Goal: Task Accomplishment & Management: Use online tool/utility

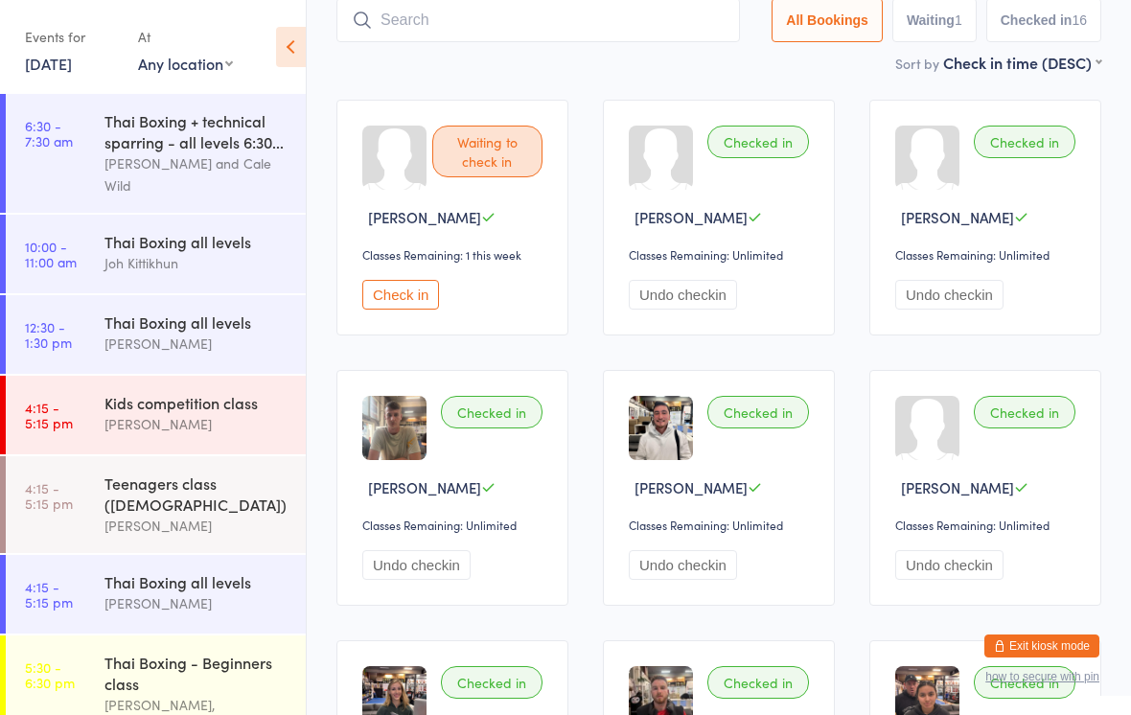
scroll to position [353, 0]
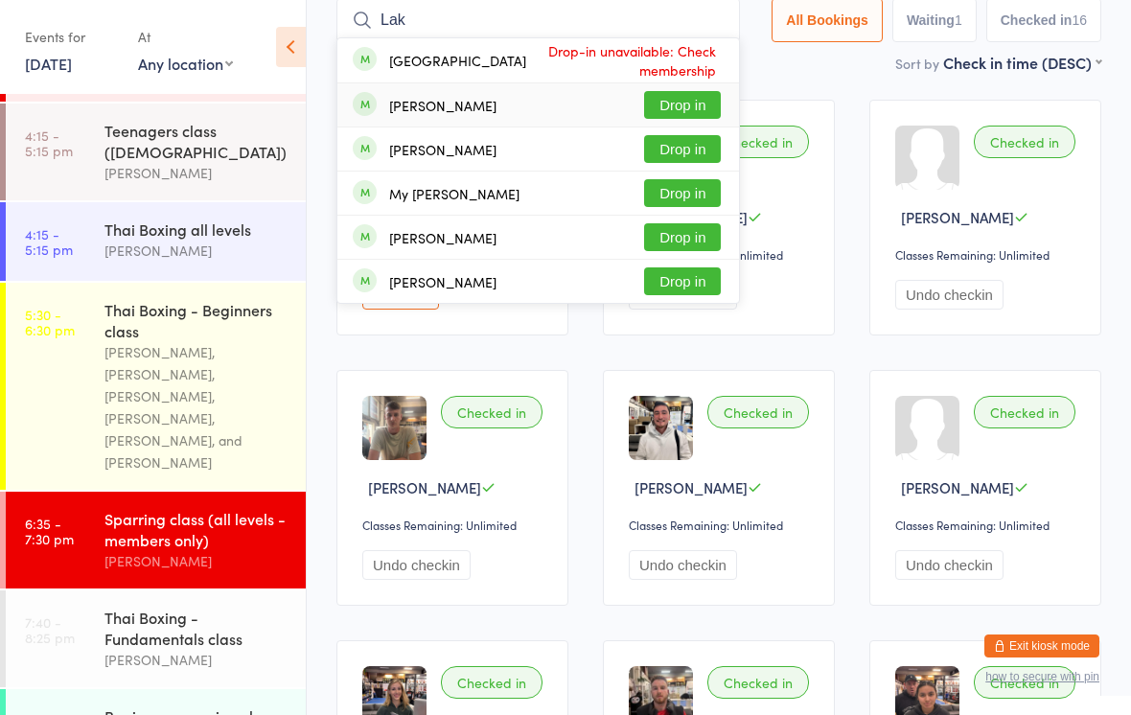
type input "Lak"
click at [652, 108] on button "Drop in" at bounding box center [682, 105] width 77 height 28
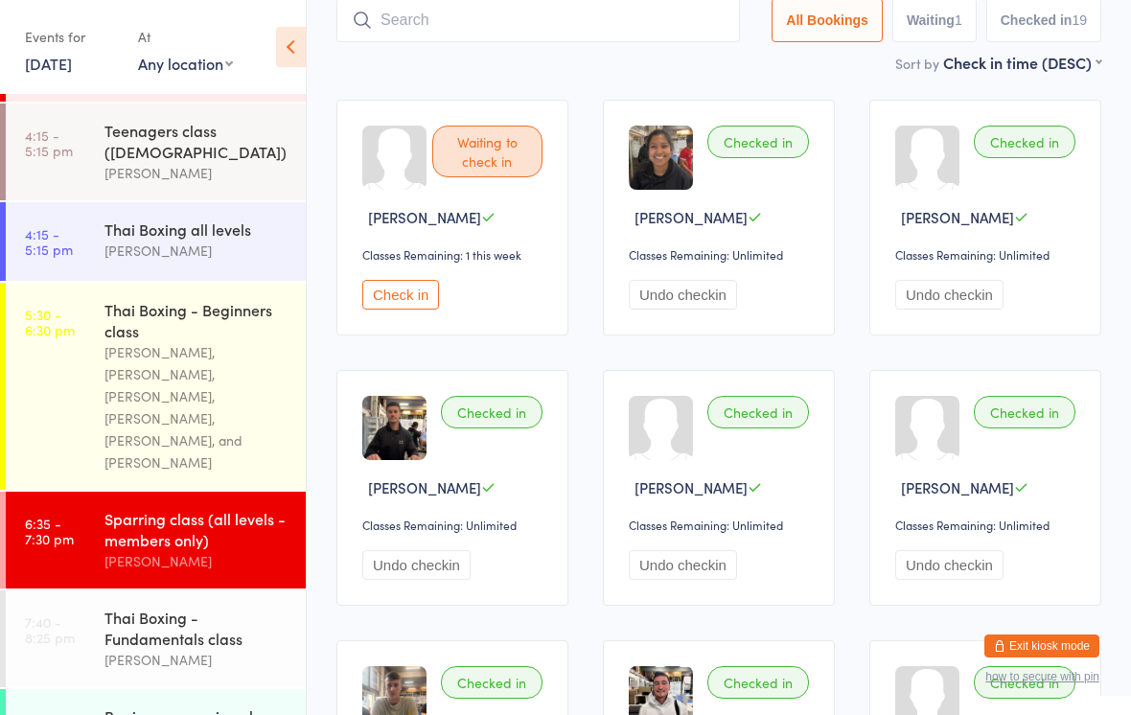
click at [505, 26] on input "search" at bounding box center [539, 20] width 404 height 44
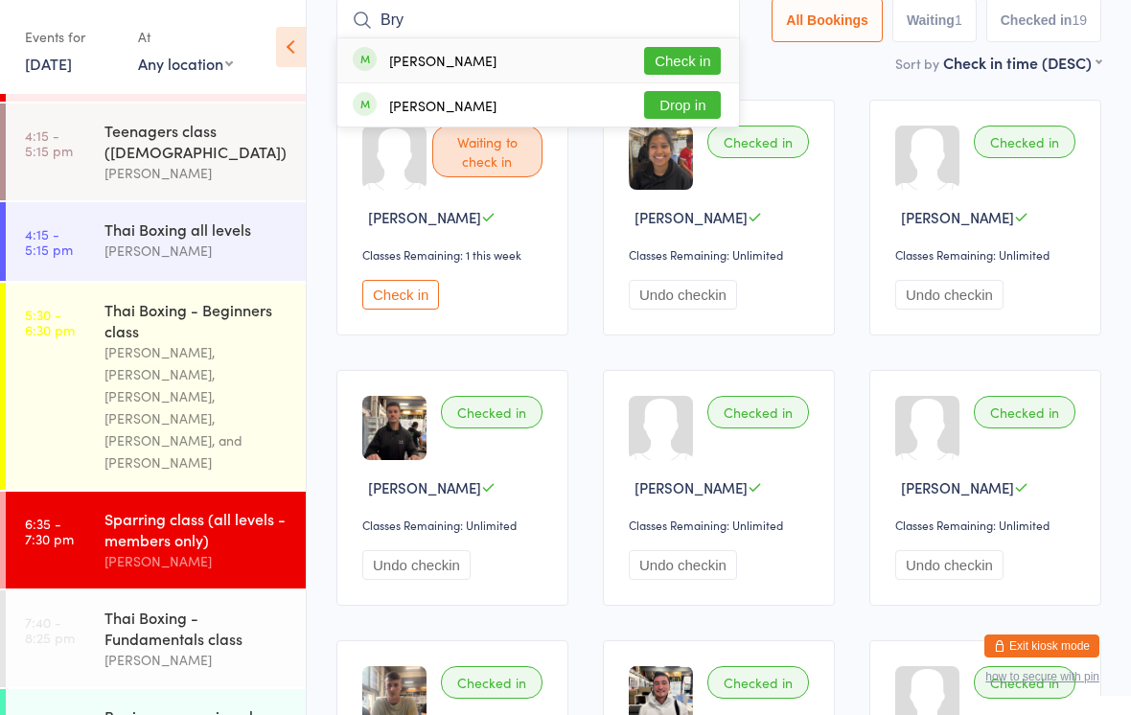
type input "Bry"
click at [680, 63] on button "Check in" at bounding box center [682, 61] width 77 height 28
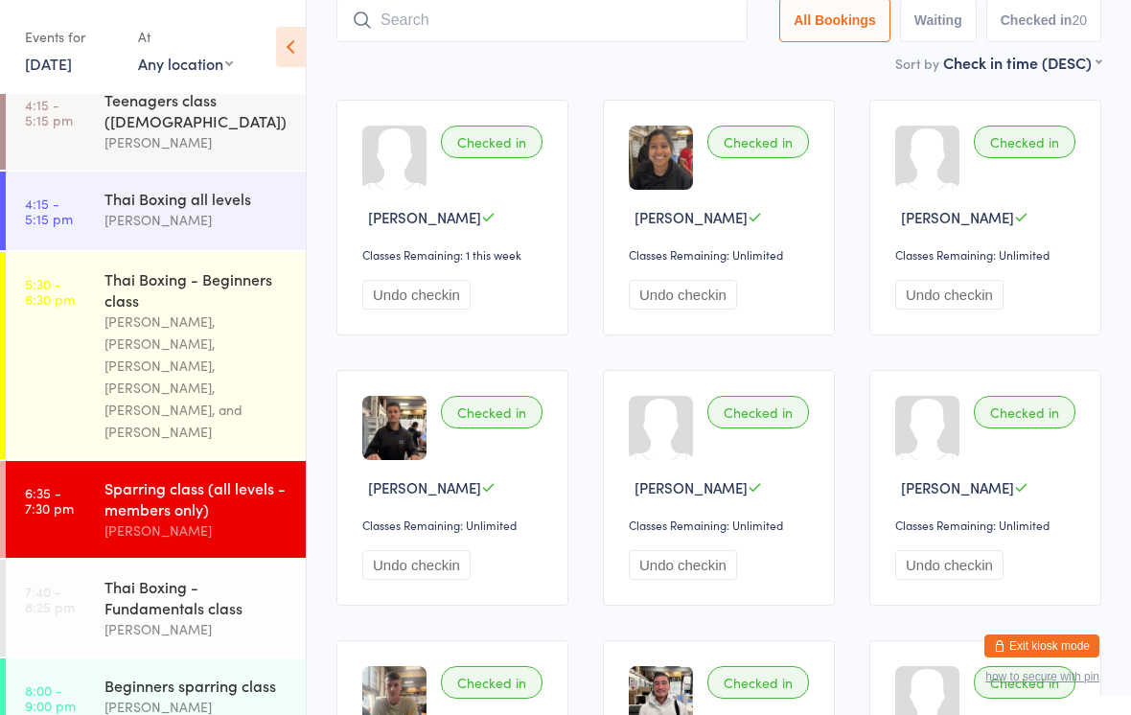
scroll to position [383, 0]
click at [173, 579] on div "Thai Boxing - Fundamentals class" at bounding box center [196, 598] width 185 height 42
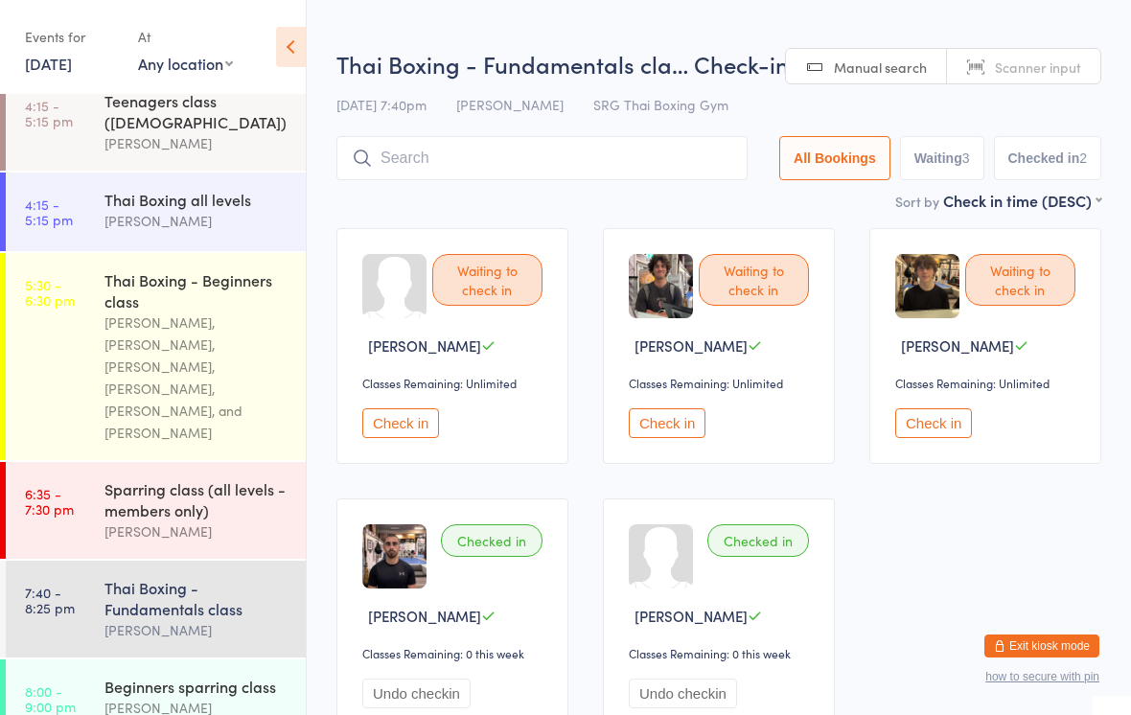
click at [560, 143] on input "search" at bounding box center [542, 158] width 411 height 44
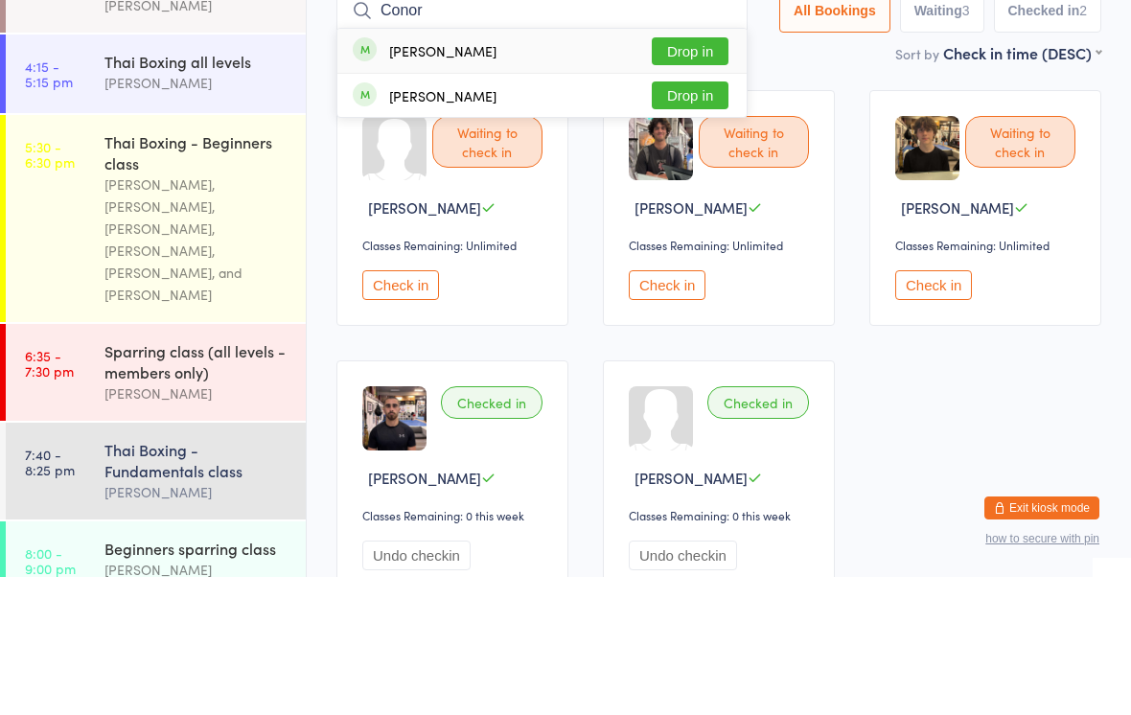
type input "Conor"
click at [685, 175] on button "Drop in" at bounding box center [690, 189] width 77 height 28
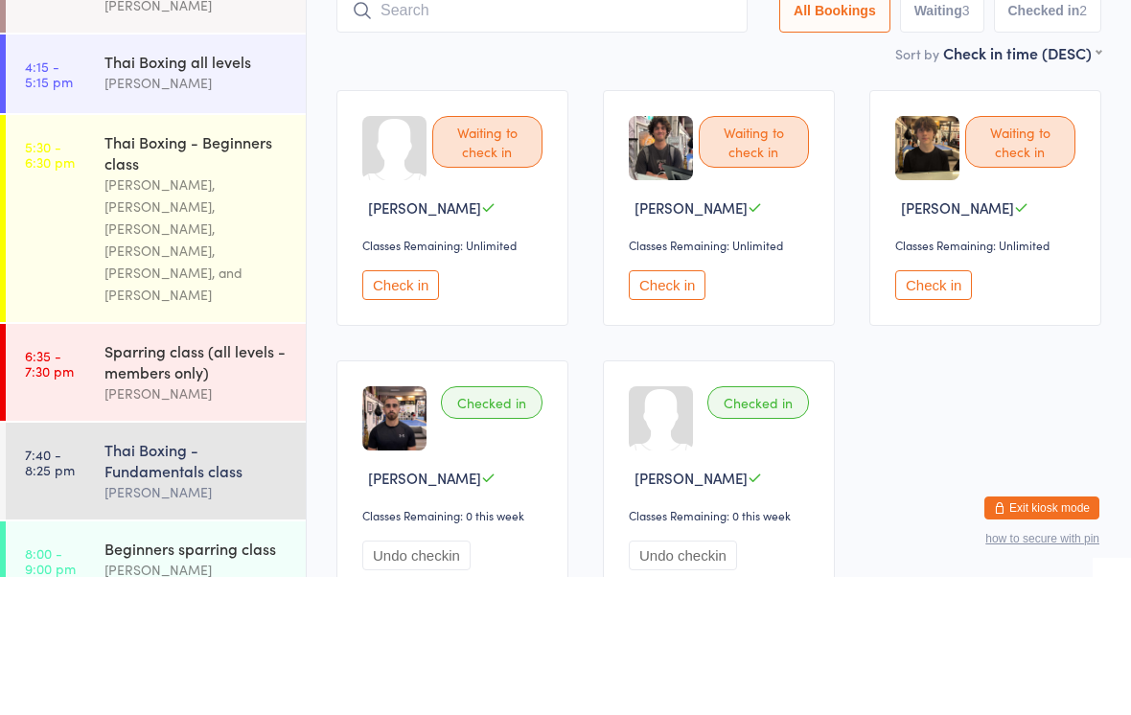
scroll to position [138, 0]
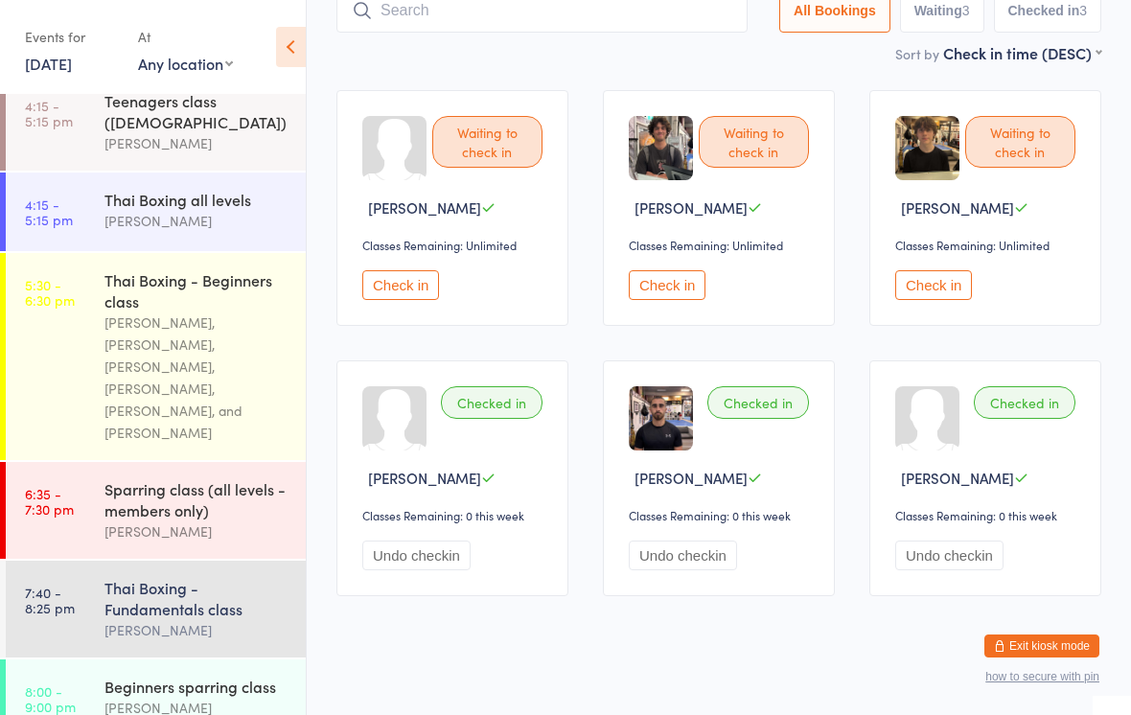
click at [664, 291] on button "Check in" at bounding box center [667, 285] width 77 height 30
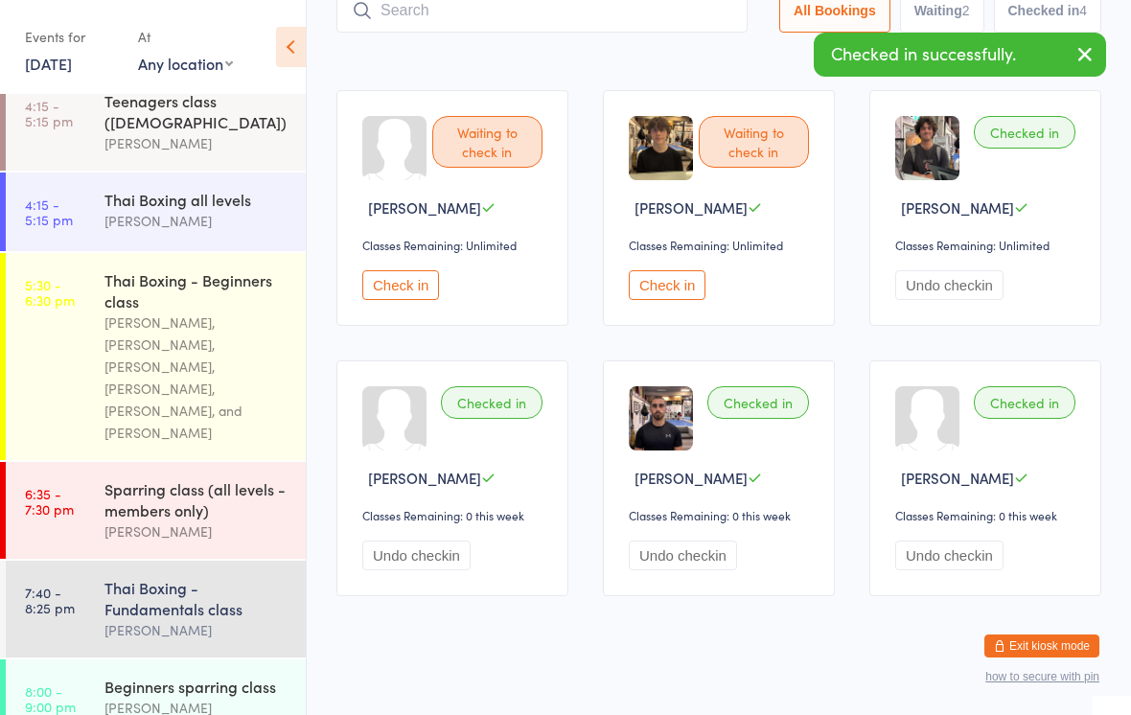
click at [647, 283] on button "Check in" at bounding box center [667, 285] width 77 height 30
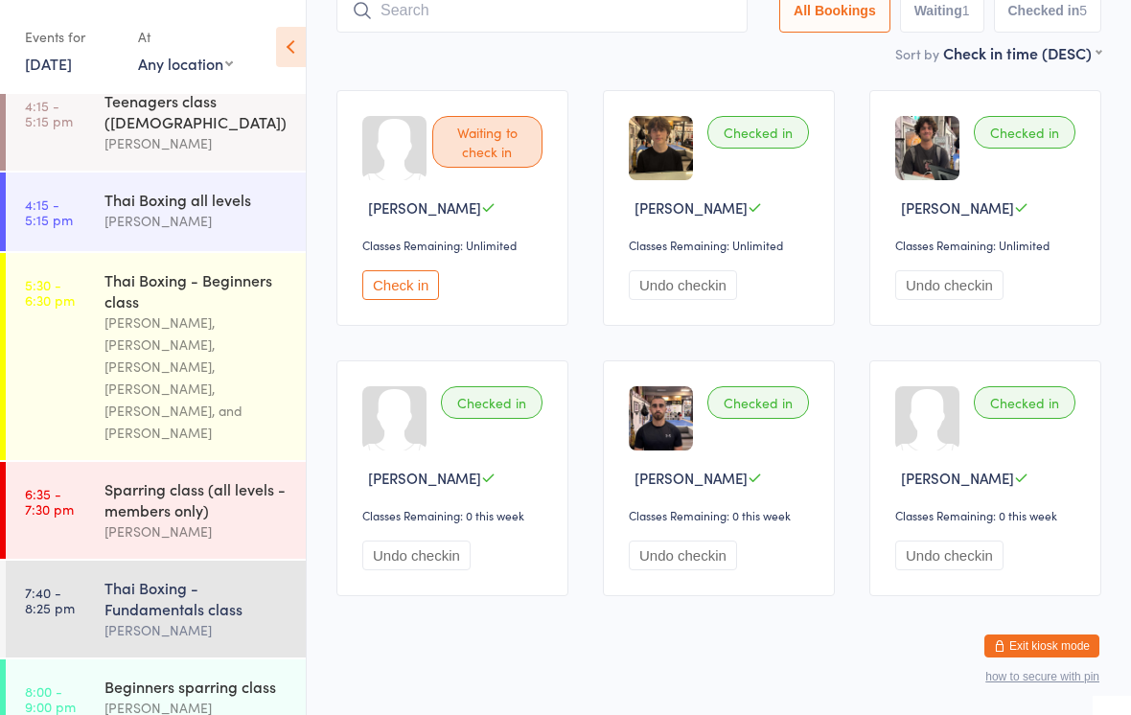
click at [405, 297] on button "Check in" at bounding box center [400, 285] width 77 height 30
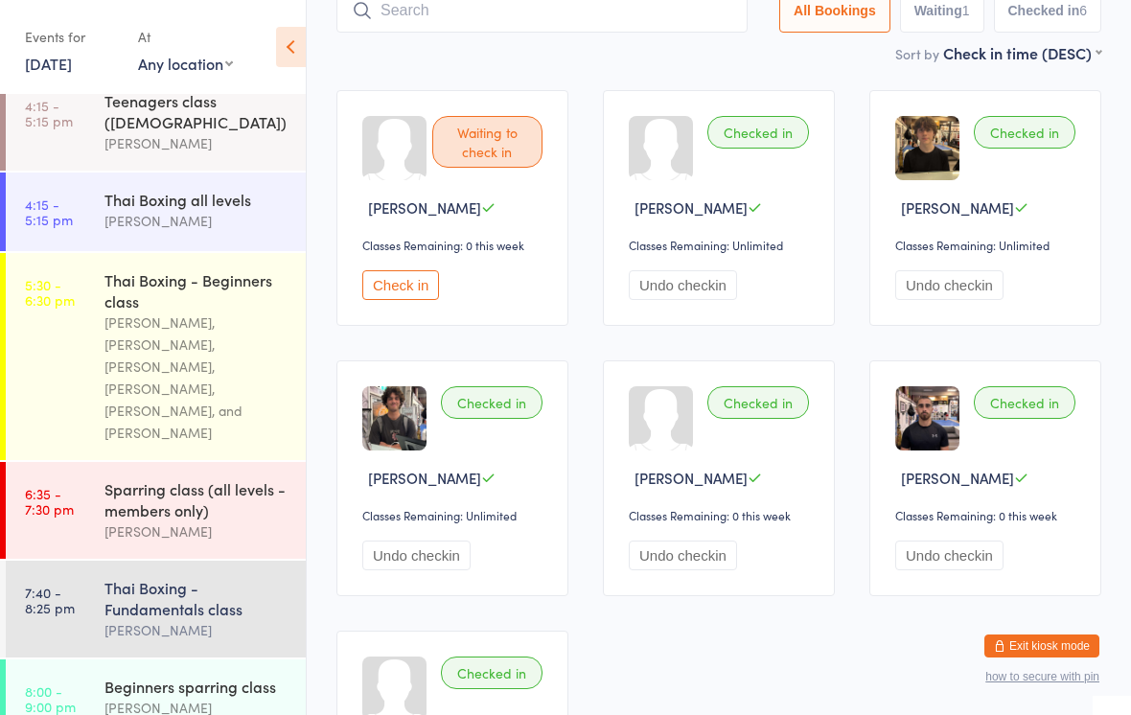
click at [227, 660] on div "Beginners sparring class [PERSON_NAME]" at bounding box center [204, 698] width 201 height 76
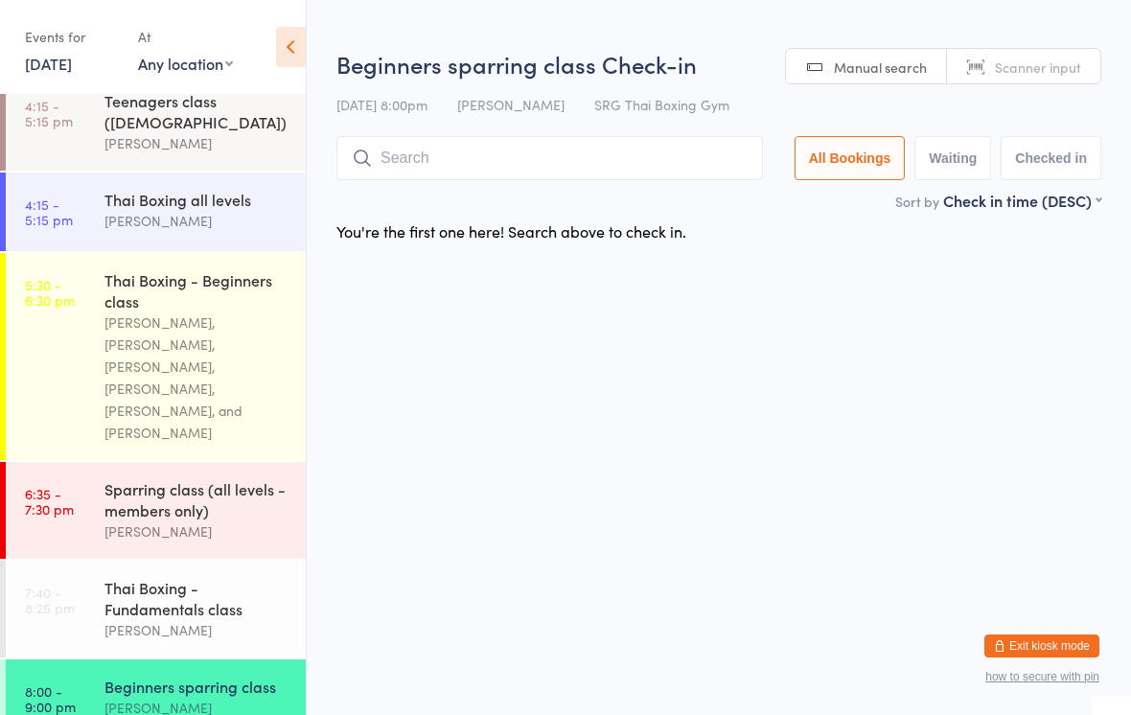
click at [478, 179] on input "search" at bounding box center [550, 158] width 427 height 44
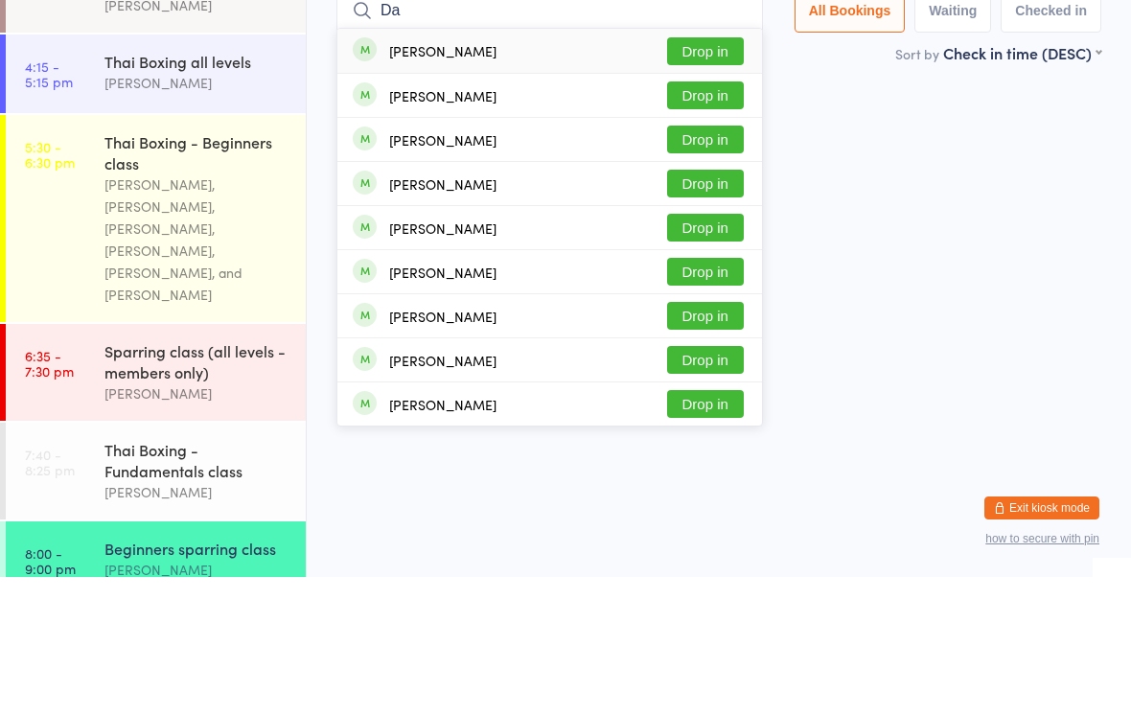
type input "Da"
click at [697, 175] on button "Drop in" at bounding box center [705, 189] width 77 height 28
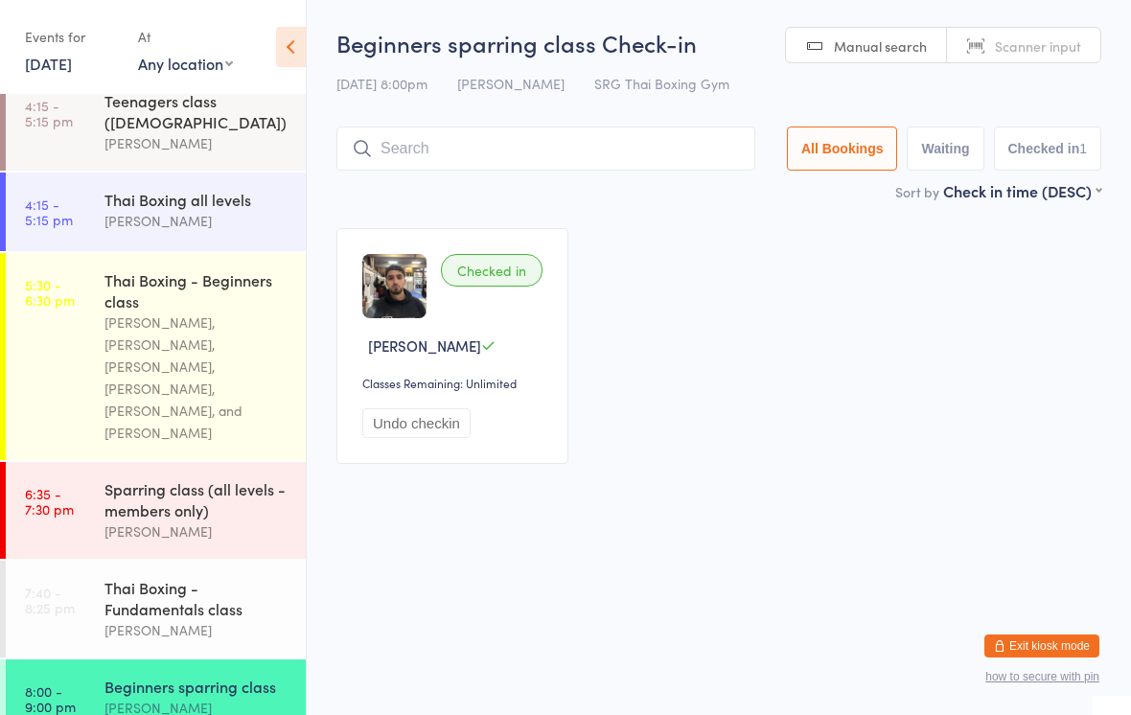
click at [59, 585] on time "7:40 - 8:25 pm" at bounding box center [50, 600] width 50 height 31
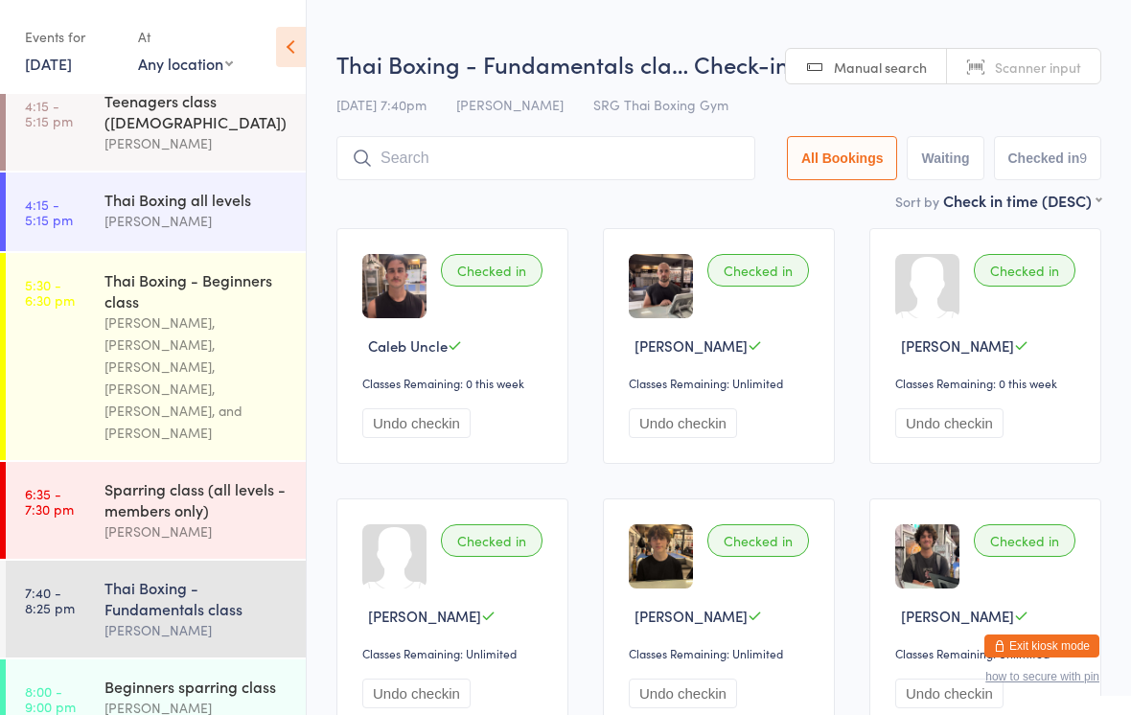
click at [345, 180] on input "search" at bounding box center [546, 158] width 419 height 44
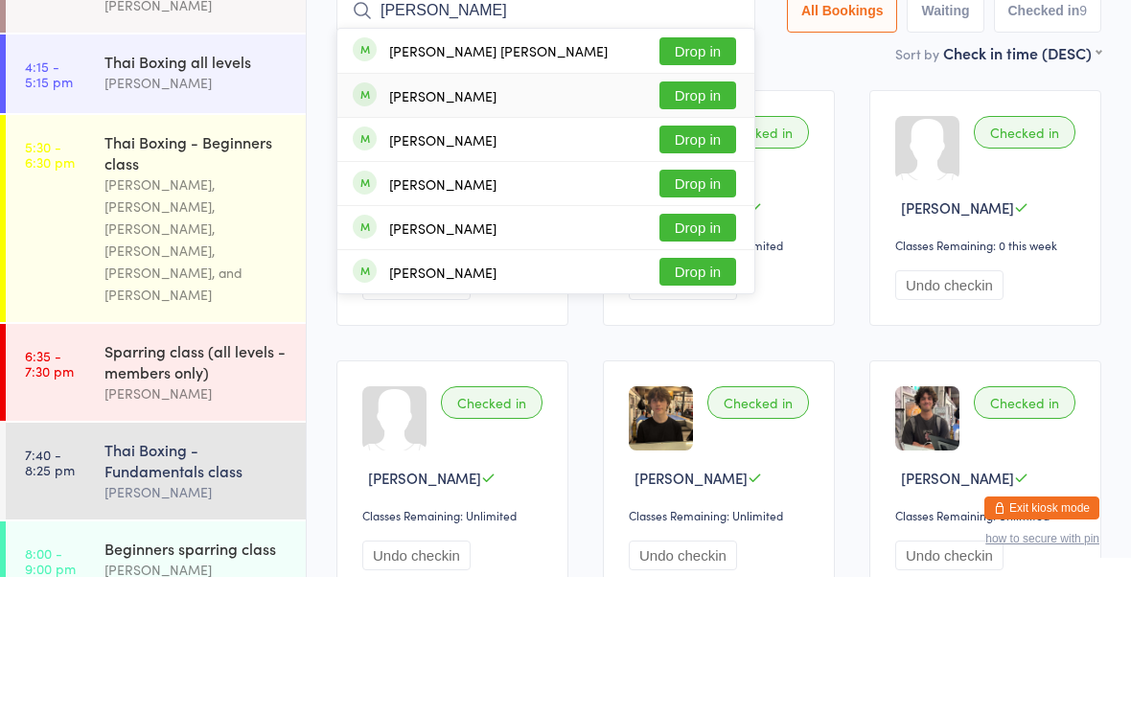
type input "[PERSON_NAME]"
click at [399, 226] on div "[PERSON_NAME]" at bounding box center [442, 233] width 107 height 15
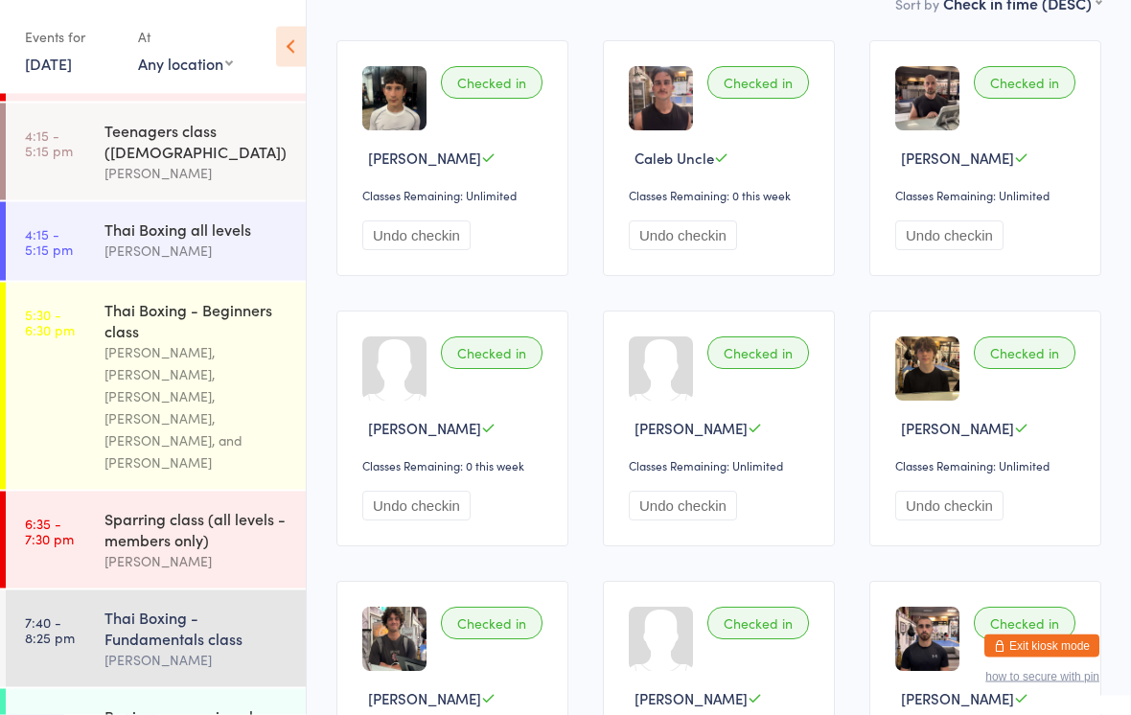
scroll to position [191, 0]
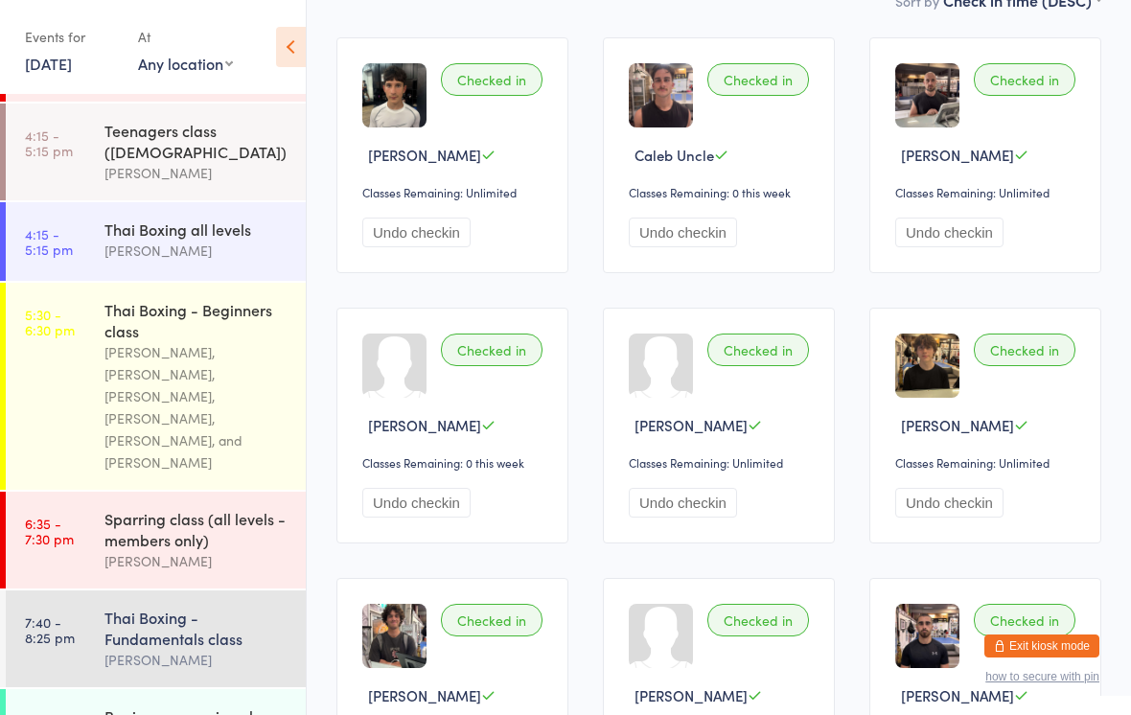
click at [221, 689] on div "Beginners sparring class [PERSON_NAME]" at bounding box center [204, 727] width 201 height 76
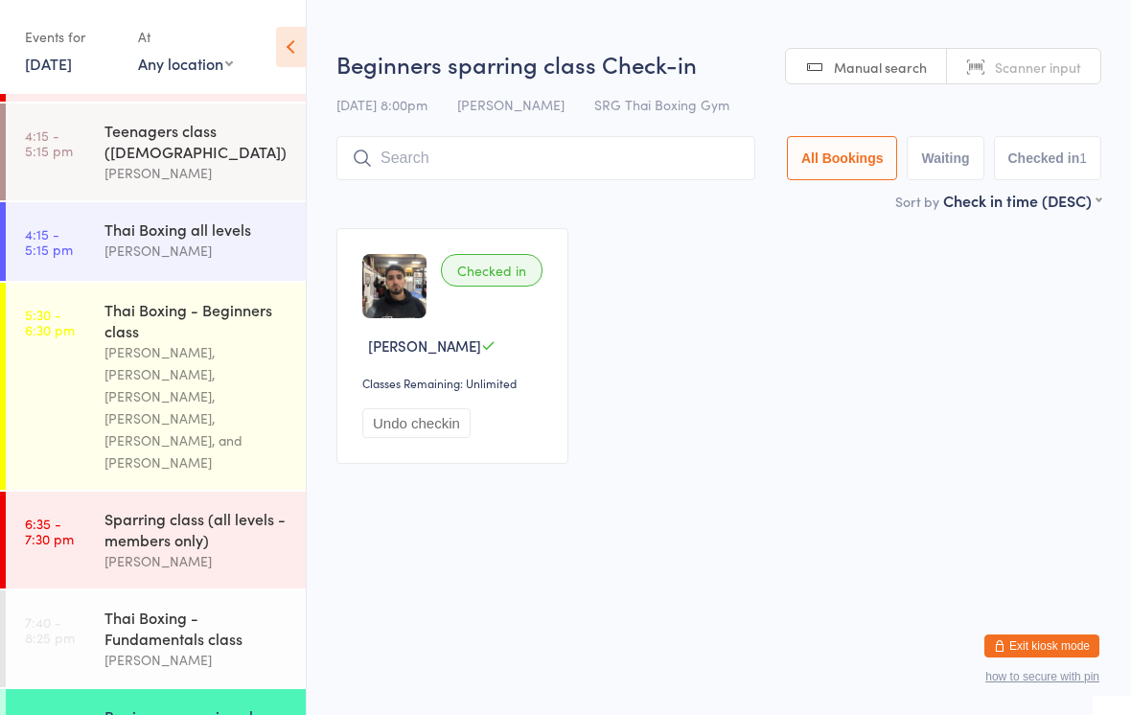
click at [541, 164] on input "search" at bounding box center [546, 158] width 419 height 44
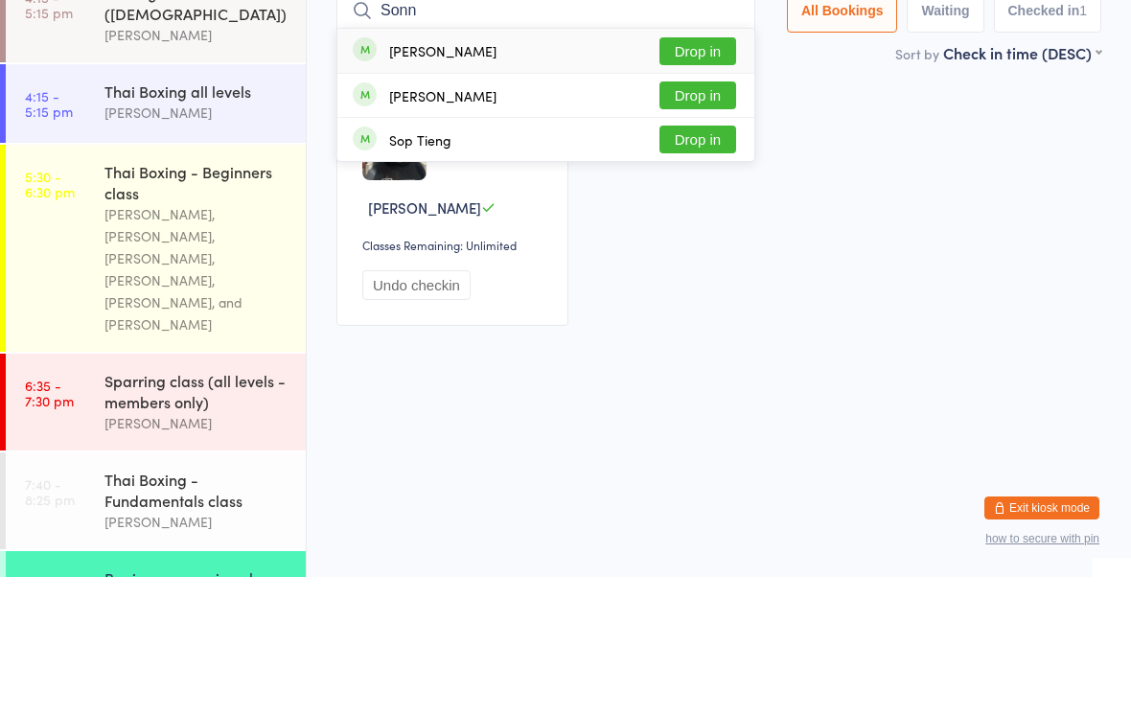
type input "Sonn"
click at [724, 175] on button "Drop in" at bounding box center [698, 189] width 77 height 28
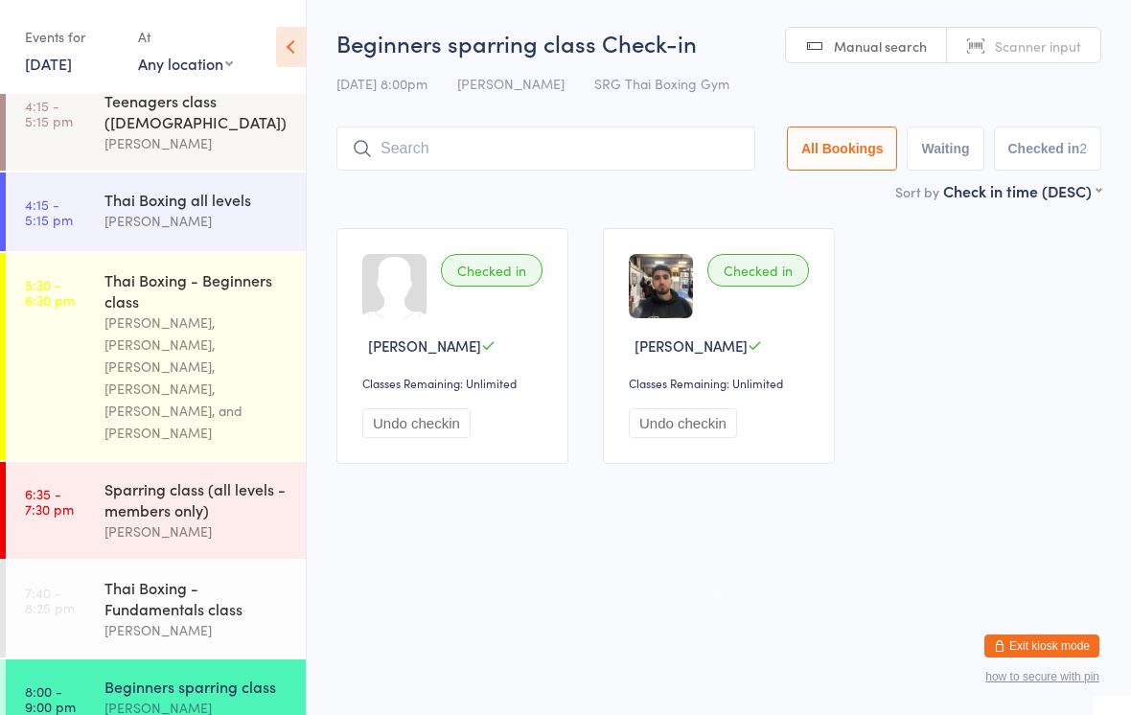
scroll to position [383, 0]
click at [168, 676] on div "Beginners sparring class" at bounding box center [196, 686] width 185 height 21
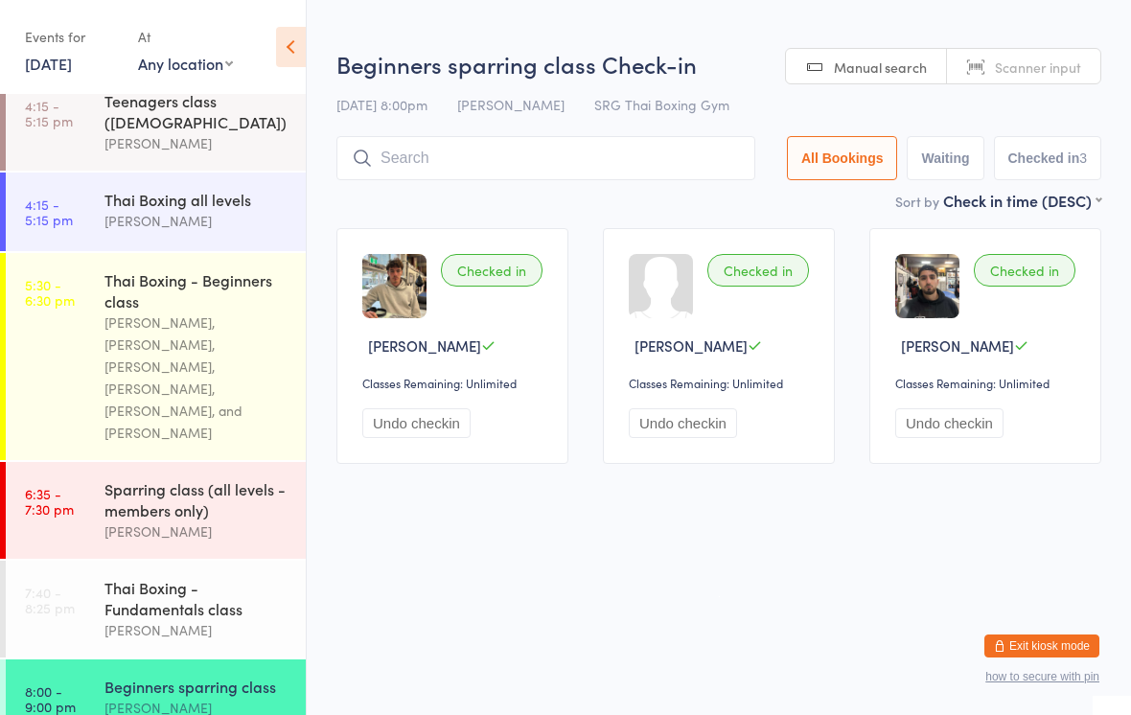
click at [679, 169] on input "search" at bounding box center [546, 158] width 419 height 44
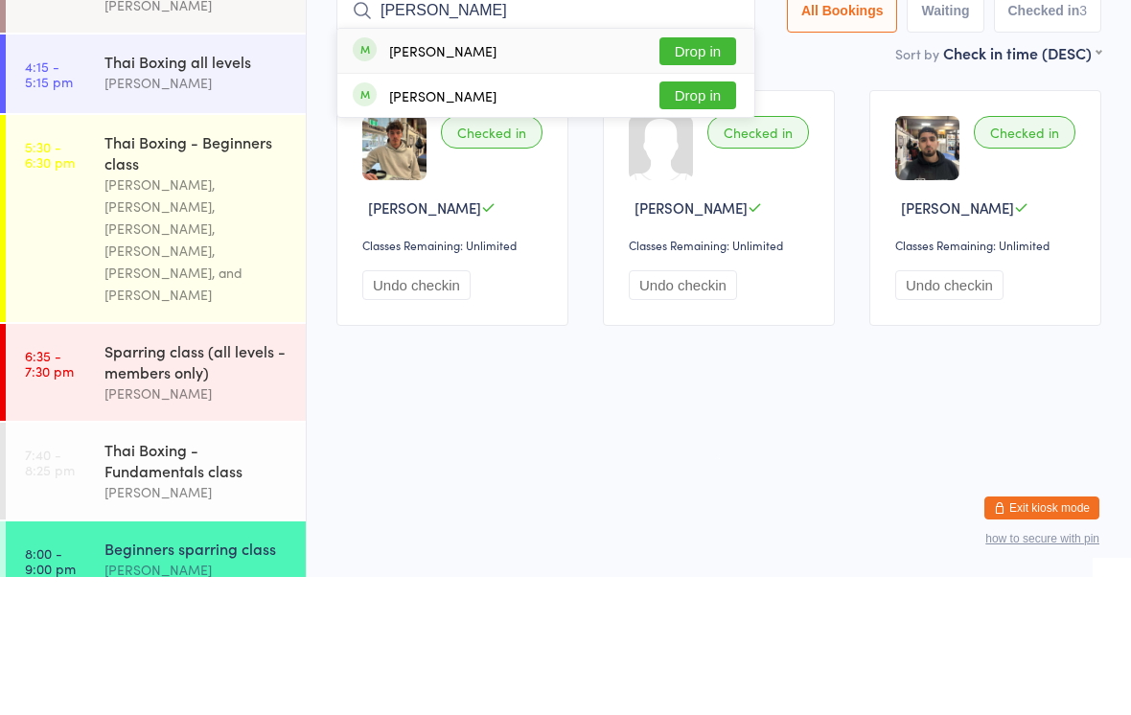
type input "[PERSON_NAME]"
click at [696, 175] on button "Drop in" at bounding box center [698, 189] width 77 height 28
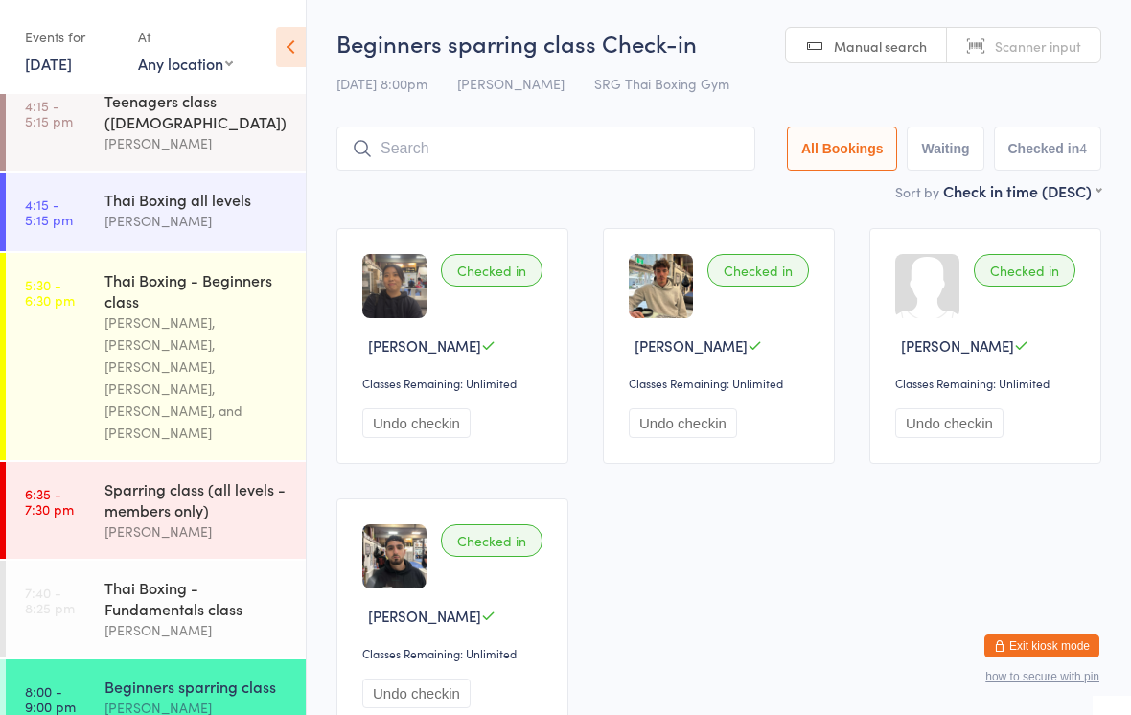
click at [462, 148] on input "search" at bounding box center [546, 149] width 419 height 44
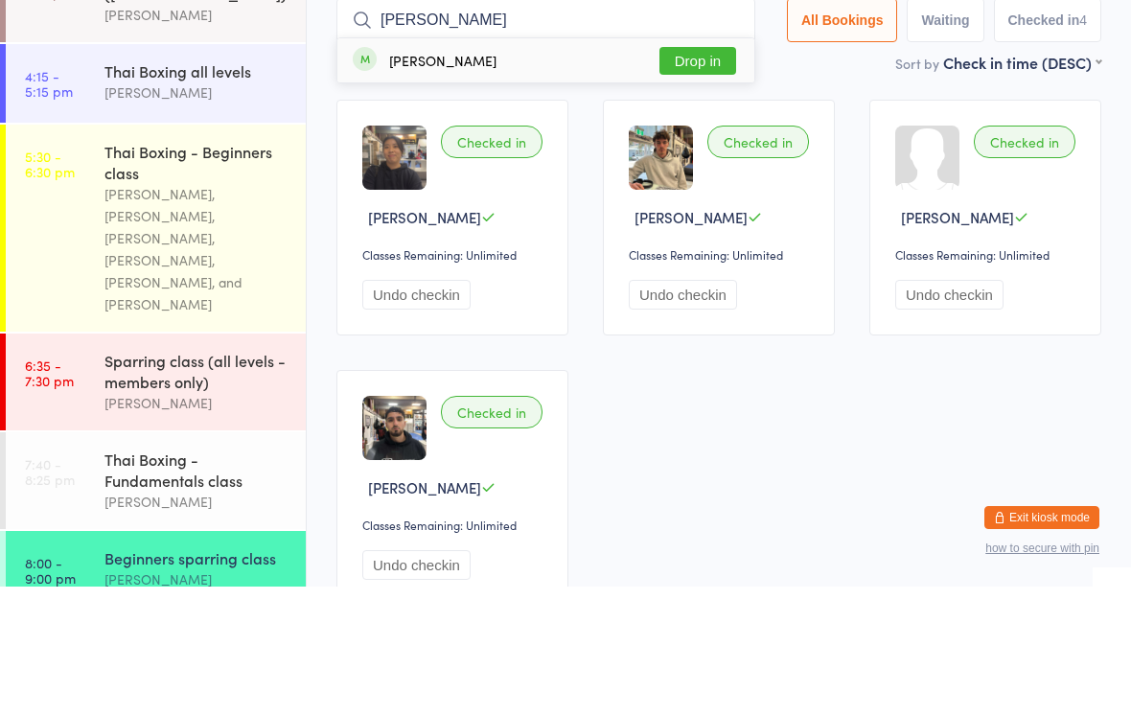
type input "[PERSON_NAME]"
click at [702, 175] on button "Drop in" at bounding box center [698, 189] width 77 height 28
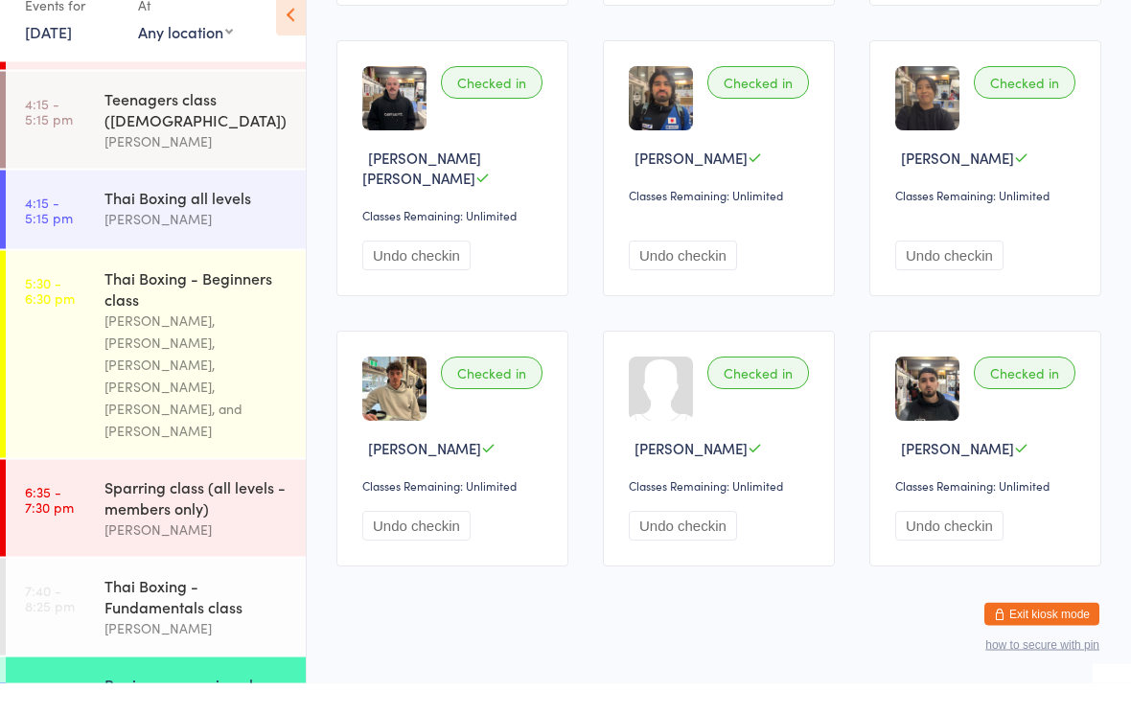
scroll to position [426, 0]
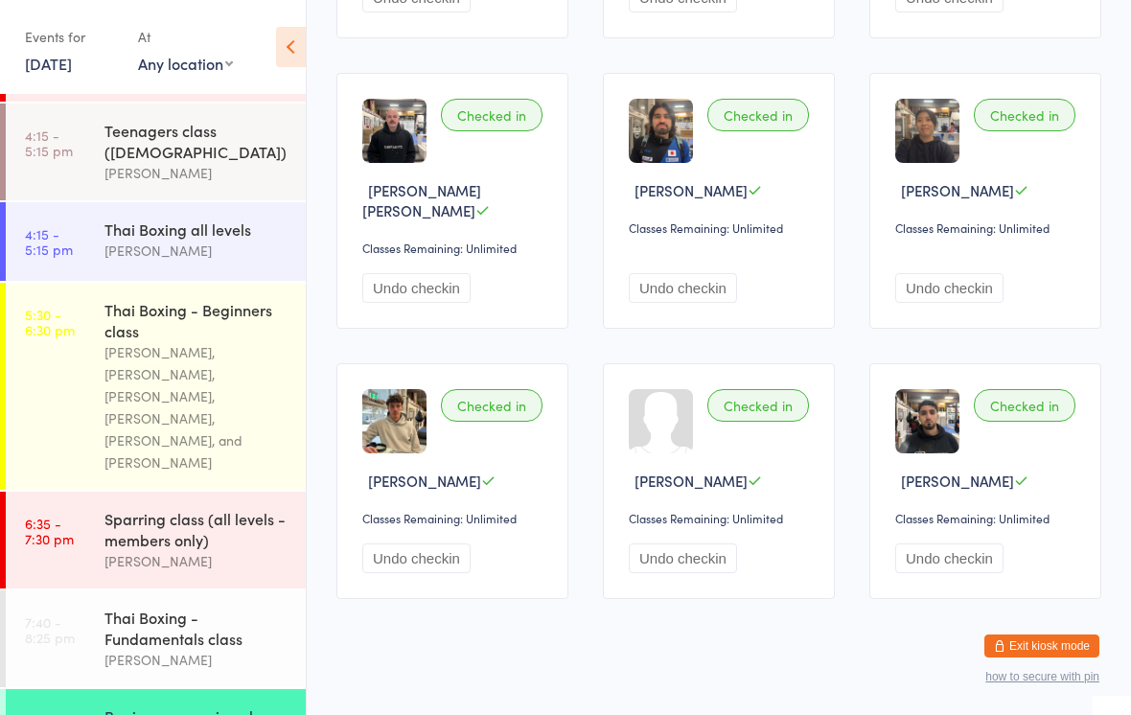
click at [221, 706] on div "Beginners sparring class" at bounding box center [196, 716] width 185 height 21
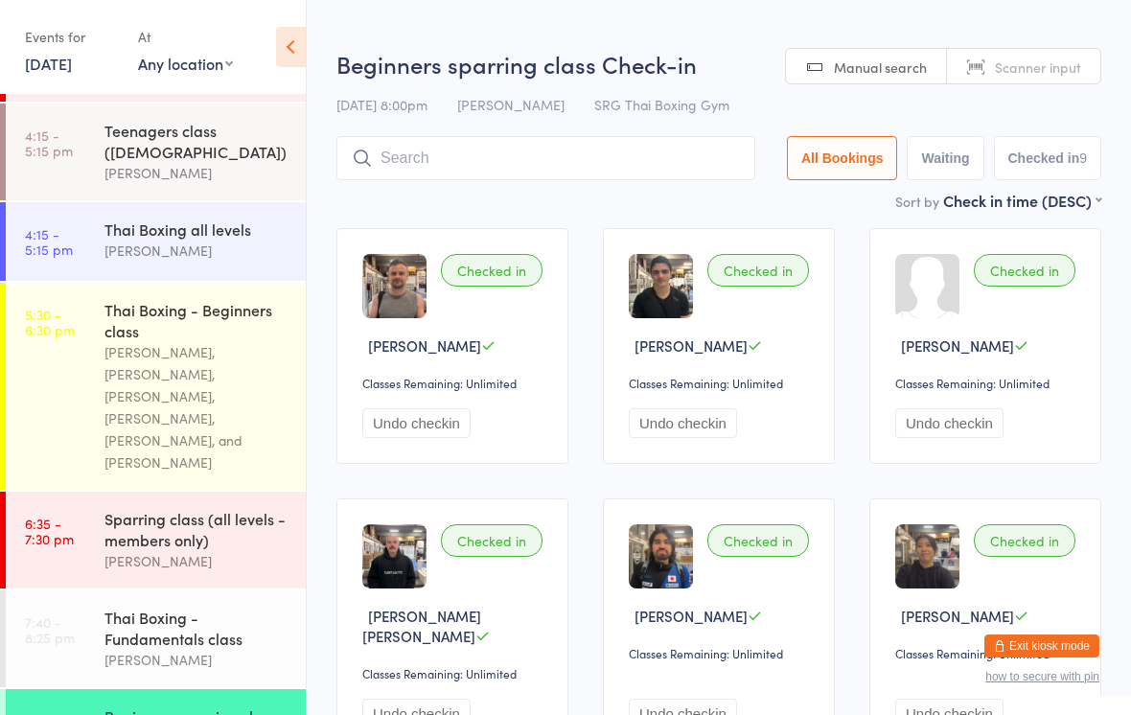
click at [581, 155] on input "search" at bounding box center [546, 158] width 419 height 44
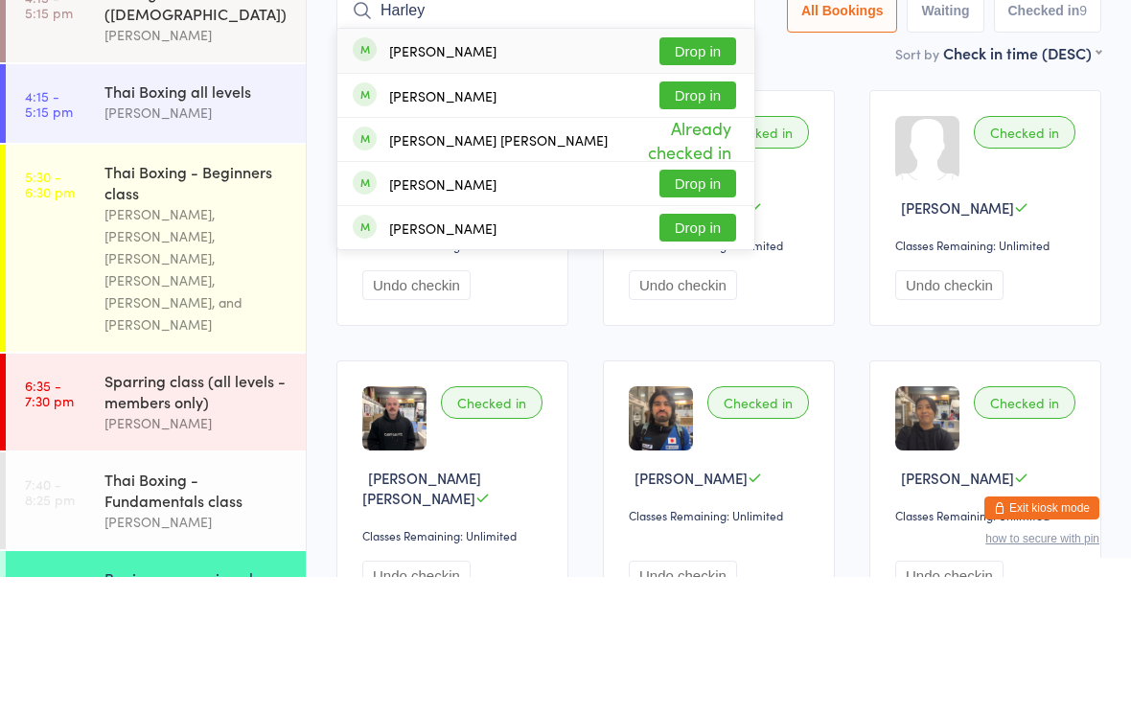
type input "Harley"
click at [691, 175] on button "Drop in" at bounding box center [698, 189] width 77 height 28
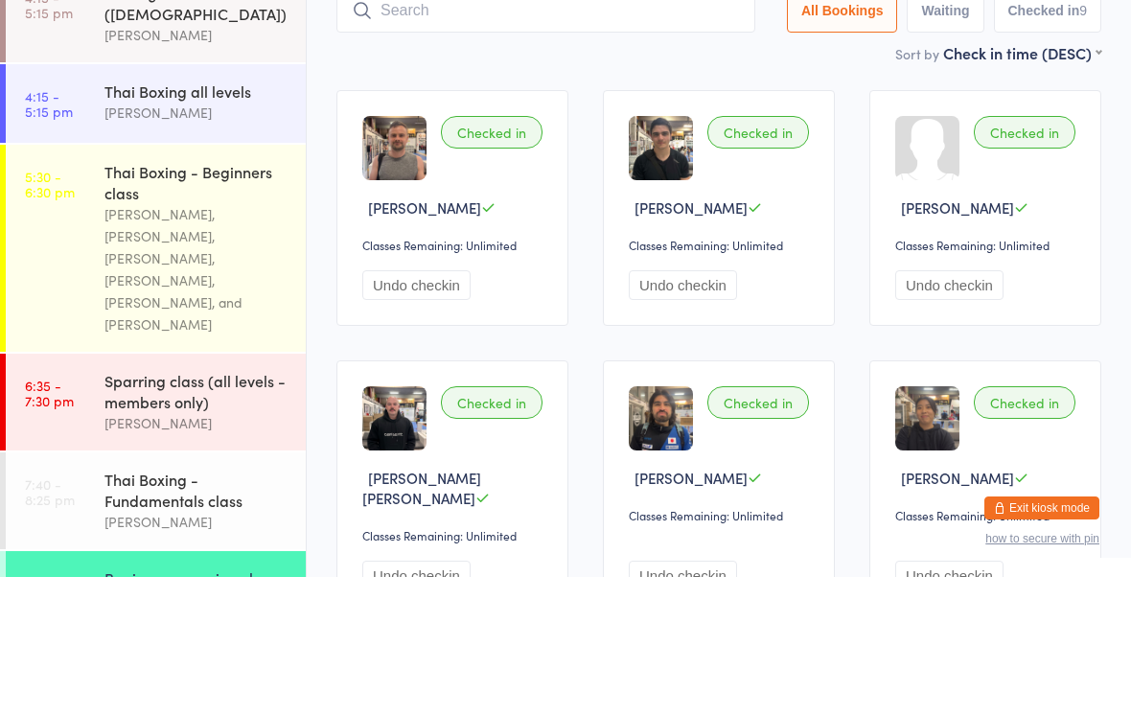
scroll to position [138, 0]
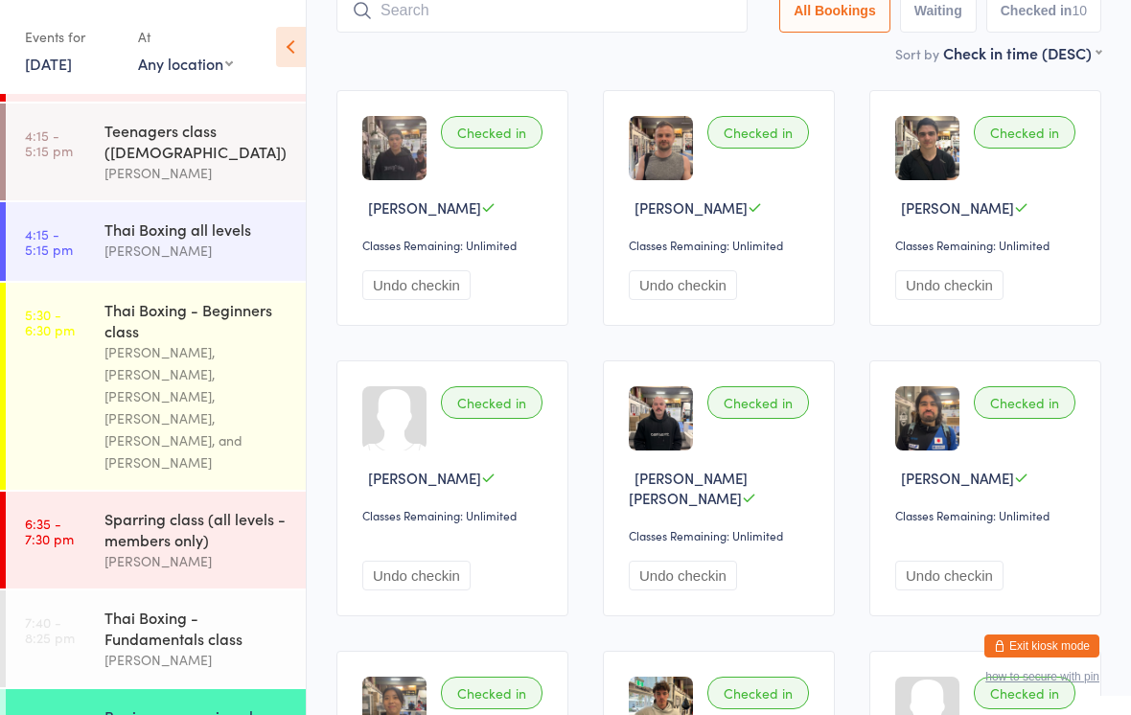
click at [422, 24] on input "search" at bounding box center [542, 10] width 411 height 44
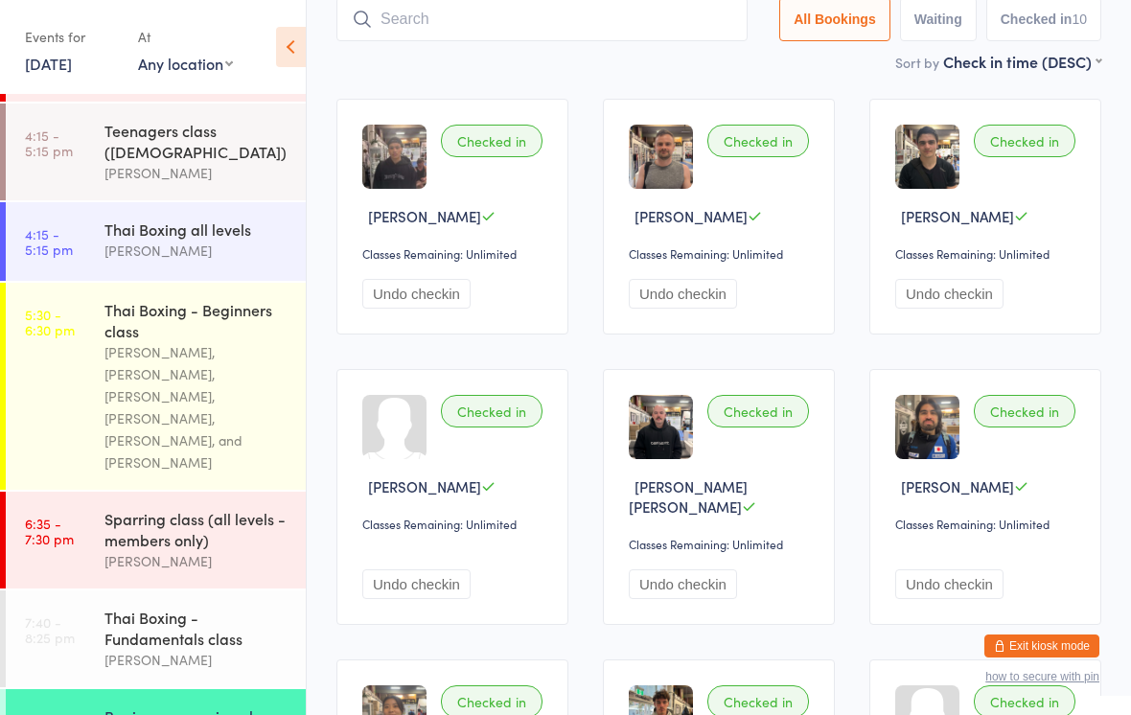
scroll to position [128, 0]
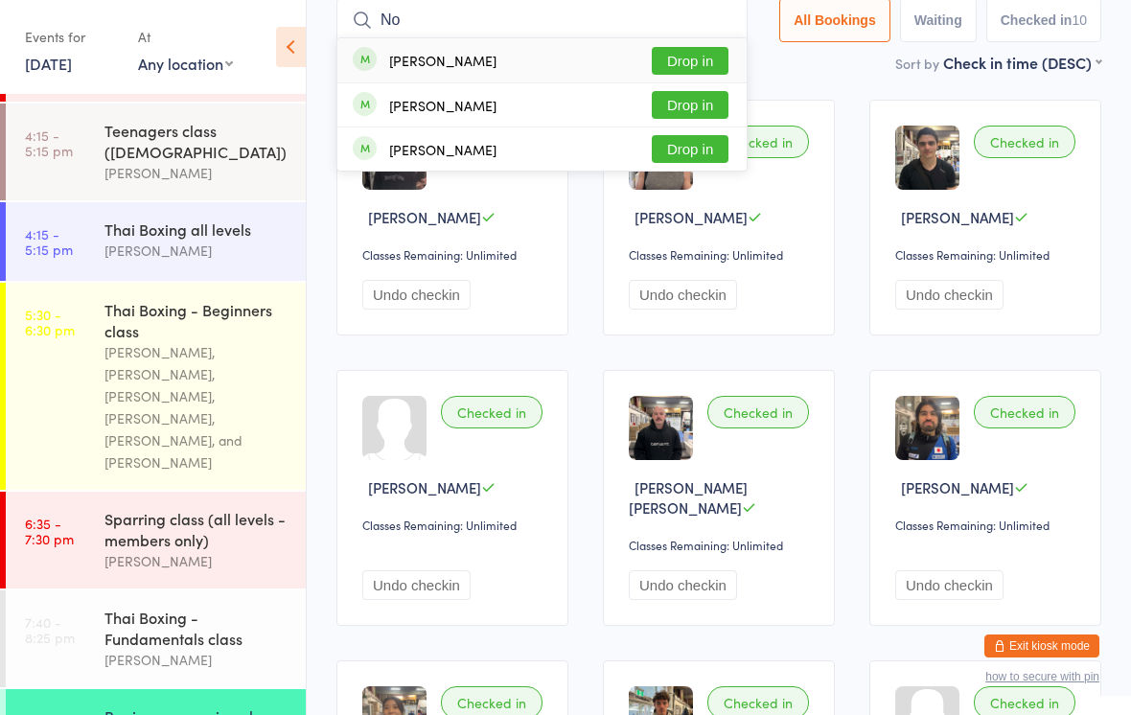
type input "N"
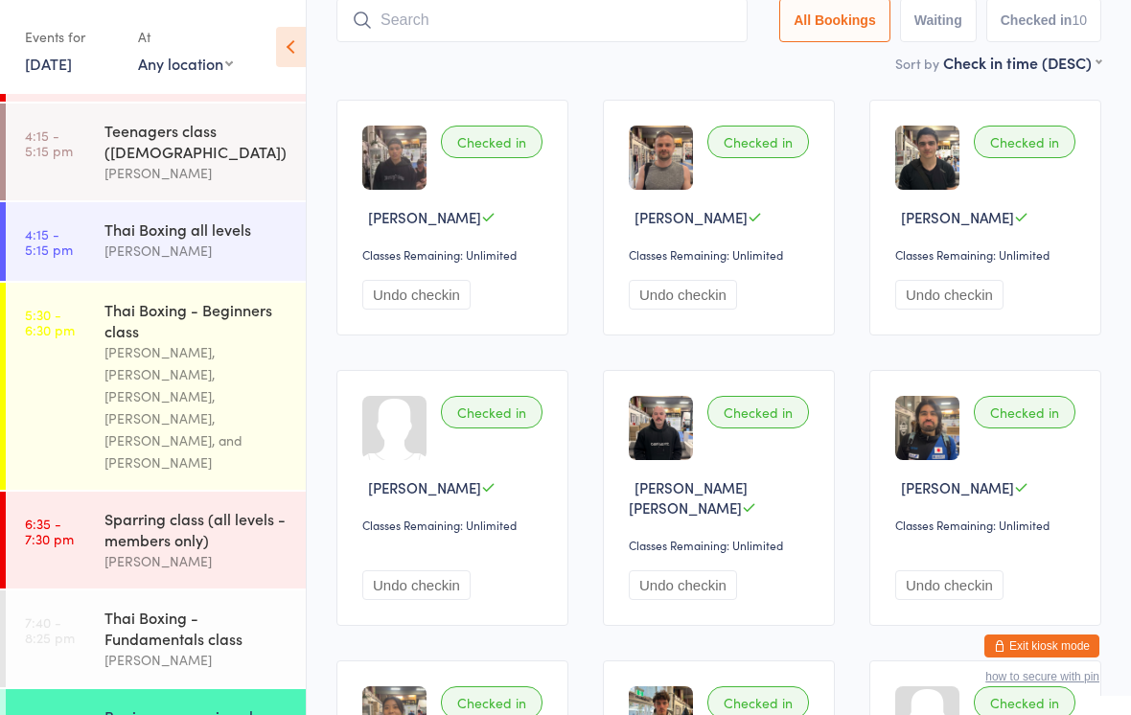
click at [619, 27] on input "search" at bounding box center [542, 20] width 411 height 44
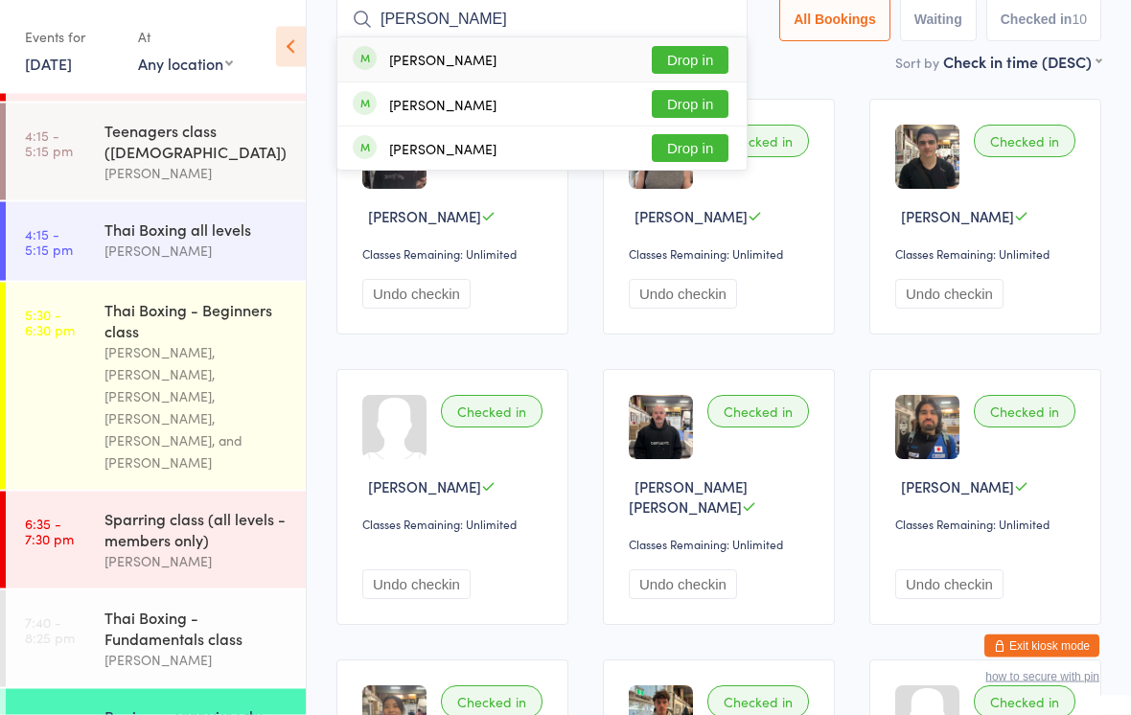
type input "[PERSON_NAME]"
click at [712, 102] on button "Drop in" at bounding box center [690, 105] width 77 height 28
